Goal: Task Accomplishment & Management: Manage account settings

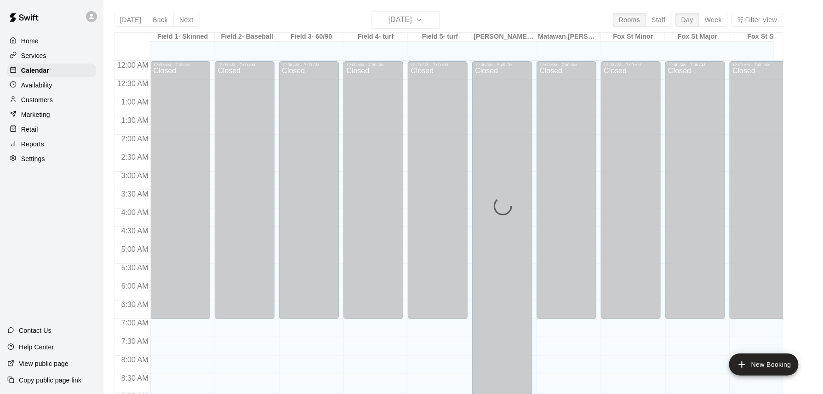
scroll to position [550, 0]
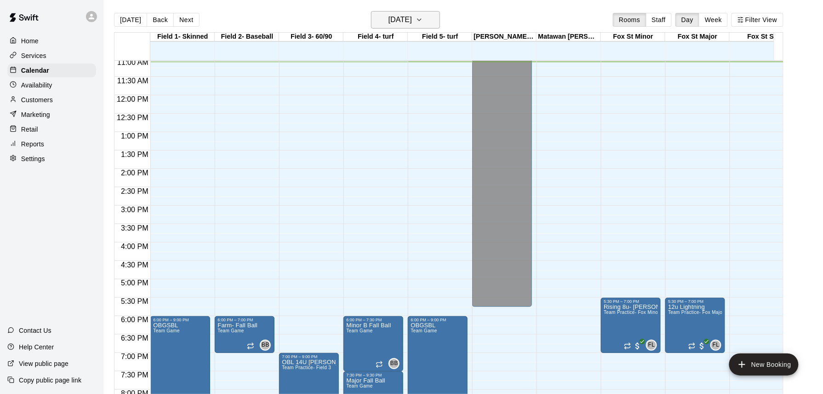
click at [389, 19] on h6 "[DATE]" at bounding box center [400, 19] width 23 height 13
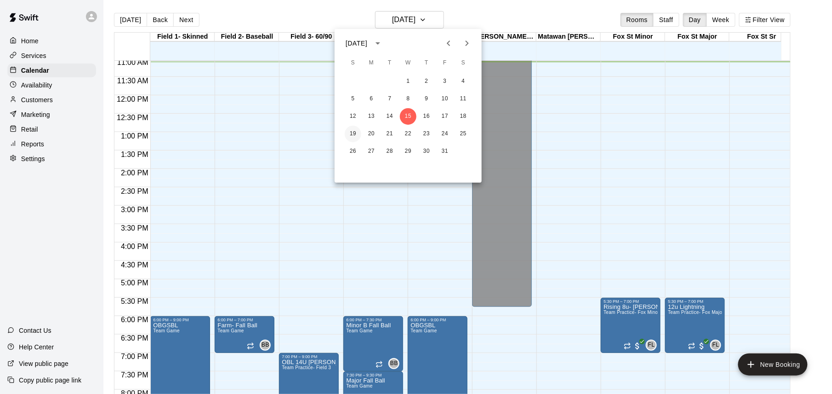
click at [354, 132] on button "19" at bounding box center [353, 134] width 17 height 17
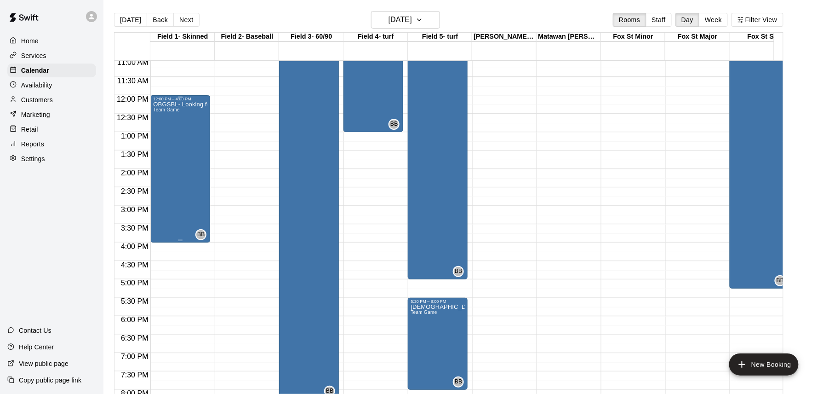
click at [166, 122] on div "OBGSBL- Looking for Turf Team Game" at bounding box center [180, 298] width 54 height 394
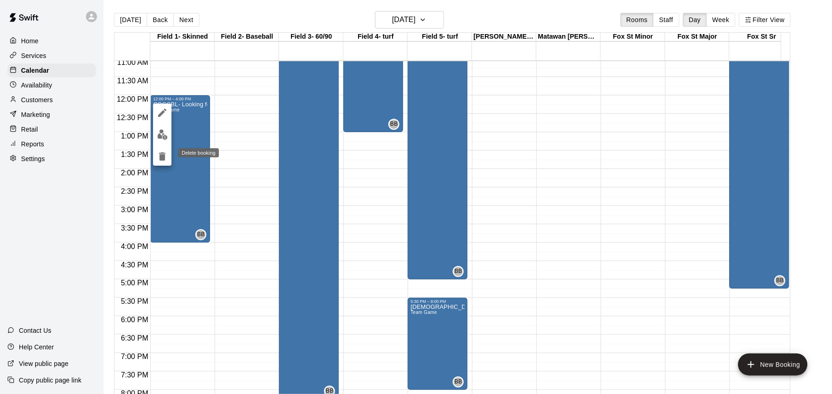
click at [162, 154] on icon "delete" at bounding box center [162, 156] width 6 height 8
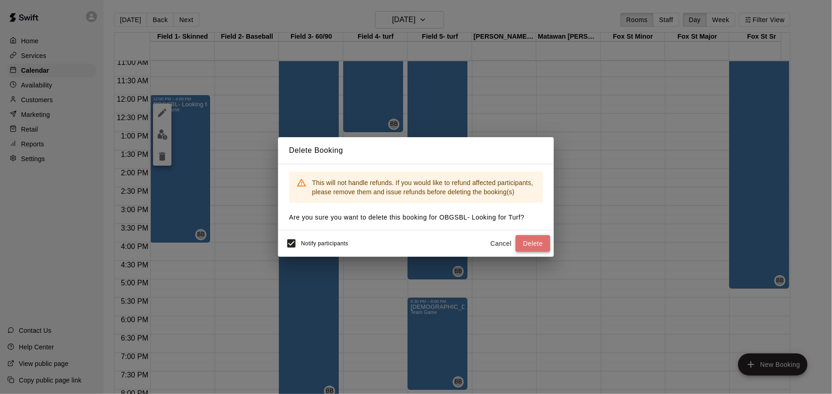
click at [528, 241] on button "Delete" at bounding box center [533, 243] width 34 height 17
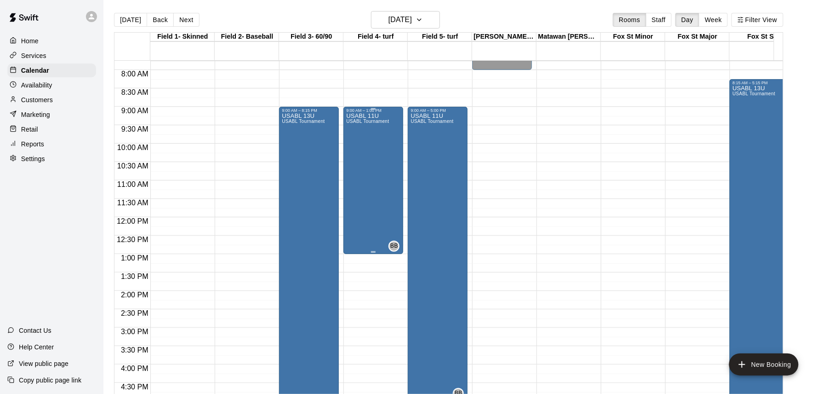
scroll to position [285, 0]
click at [157, 20] on button "Back" at bounding box center [160, 20] width 27 height 14
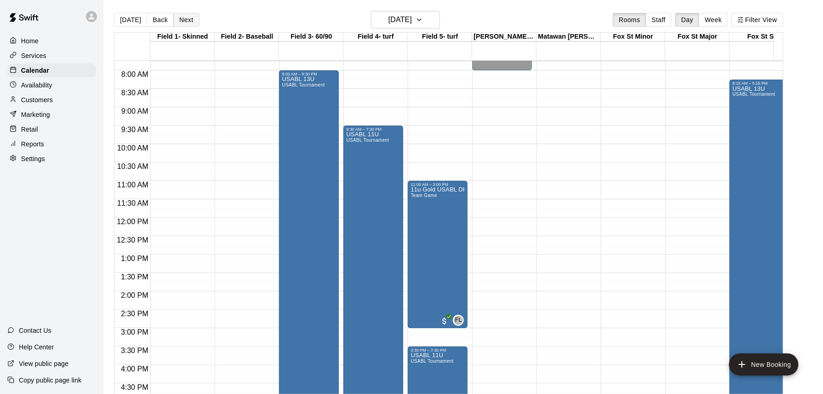
click at [184, 21] on button "Next" at bounding box center [186, 20] width 26 height 14
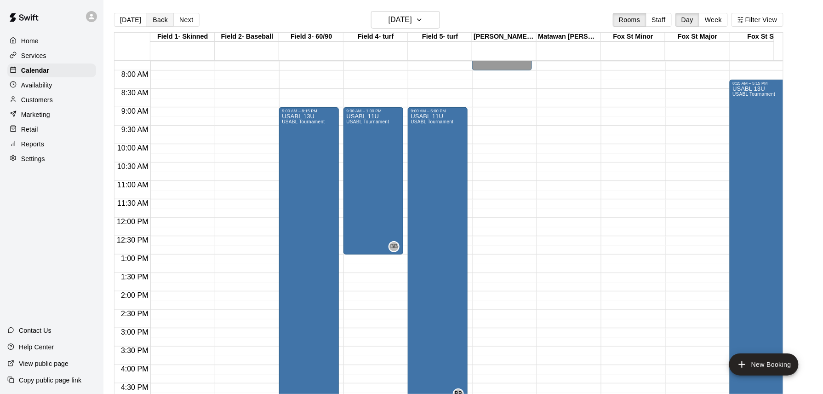
click at [160, 22] on button "Back" at bounding box center [160, 20] width 27 height 14
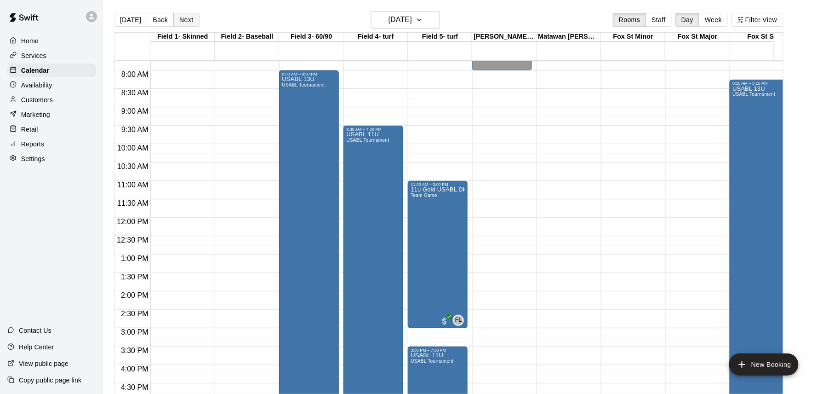
click at [183, 23] on button "Next" at bounding box center [186, 20] width 26 height 14
